Goal: Transaction & Acquisition: Download file/media

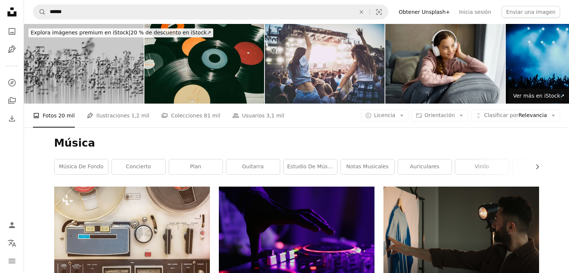
scroll to position [1161, 0]
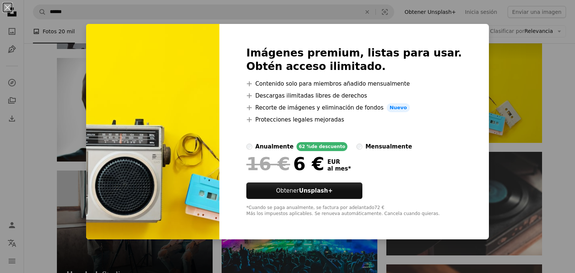
click at [416, 167] on div "16 € 6 € EUR al mes *" at bounding box center [354, 163] width 216 height 19
click at [515, 95] on div "An X shape Imágenes premium, listas para usar. Obtén acceso ilimitado. A plus s…" at bounding box center [287, 136] width 575 height 273
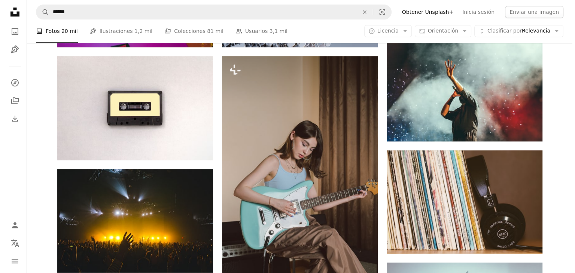
scroll to position [711, 0]
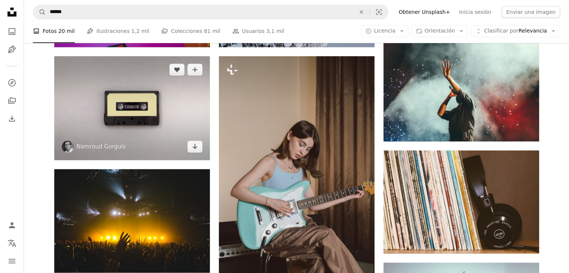
drag, startPoint x: 166, startPoint y: 111, endPoint x: 142, endPoint y: 108, distance: 24.2
click at [142, 108] on img at bounding box center [132, 108] width 156 height 104
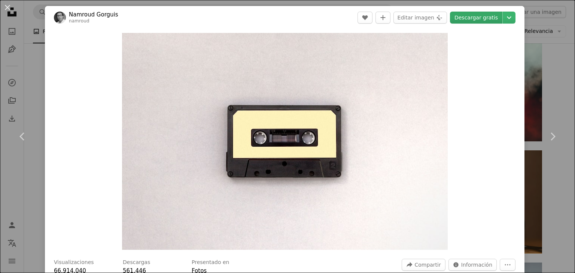
click at [482, 19] on link "Descargar gratis" at bounding box center [476, 18] width 52 height 12
